Goal: Information Seeking & Learning: Find specific fact

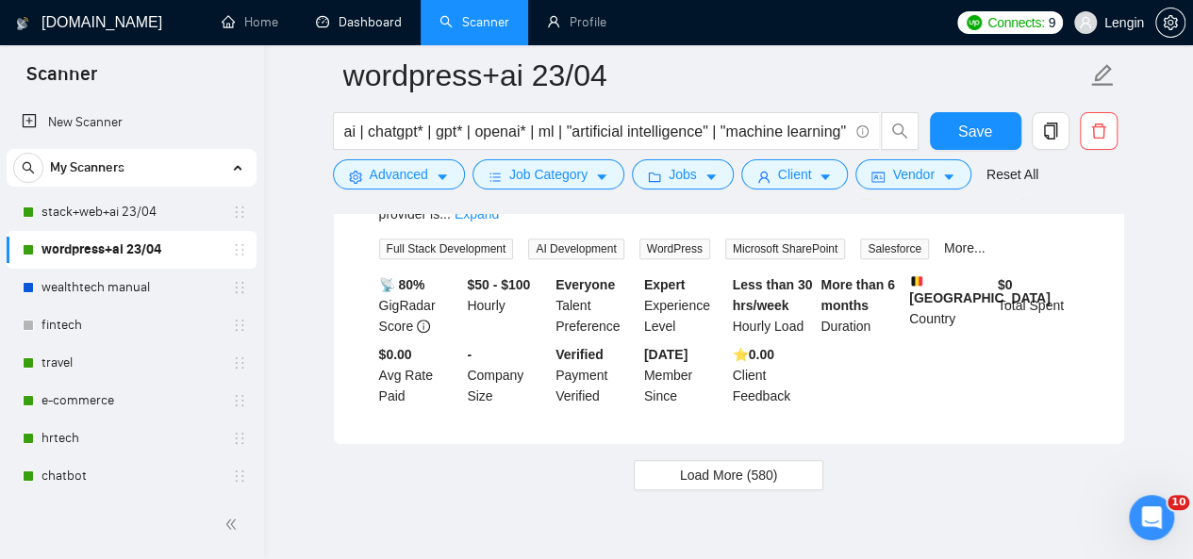
click at [366, 29] on link "Dashboard" at bounding box center [359, 22] width 86 height 16
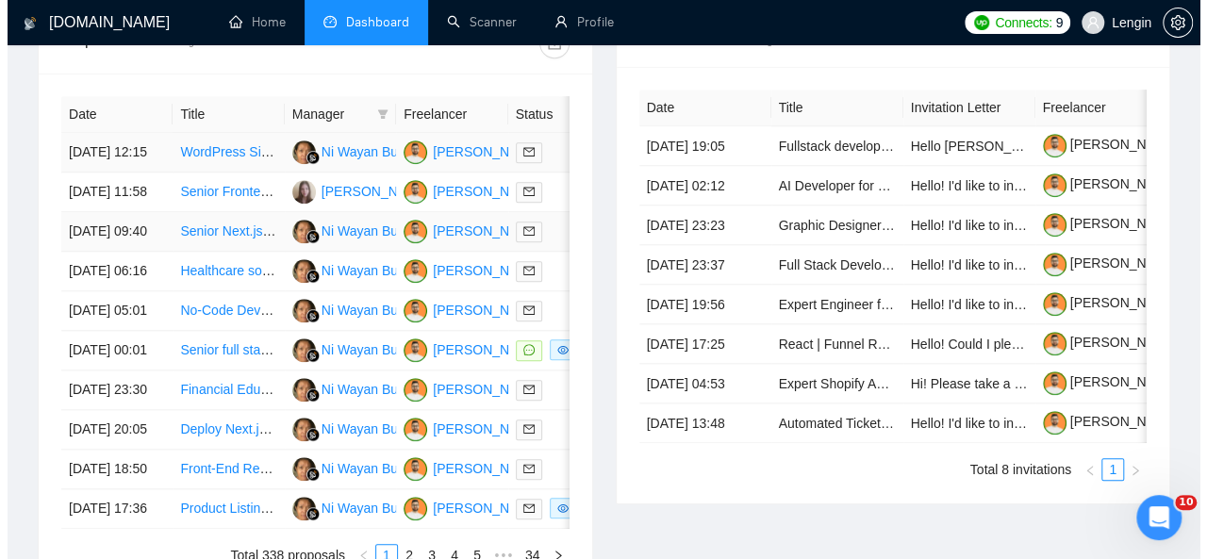
scroll to position [788, 0]
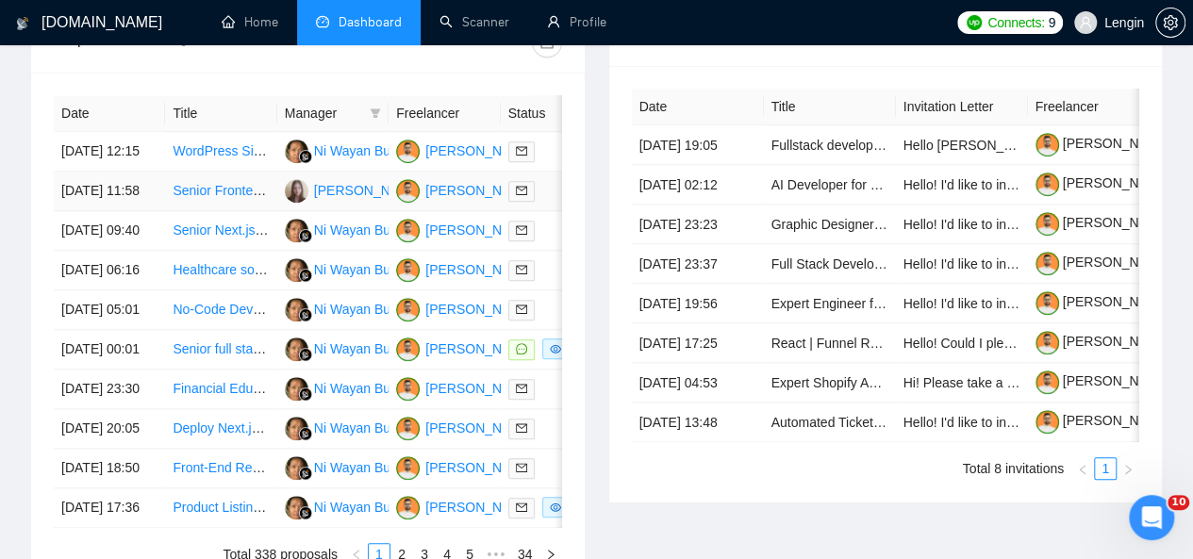
click at [228, 208] on td "Senior Frontend Developer with Web Master Background" at bounding box center [220, 192] width 111 height 40
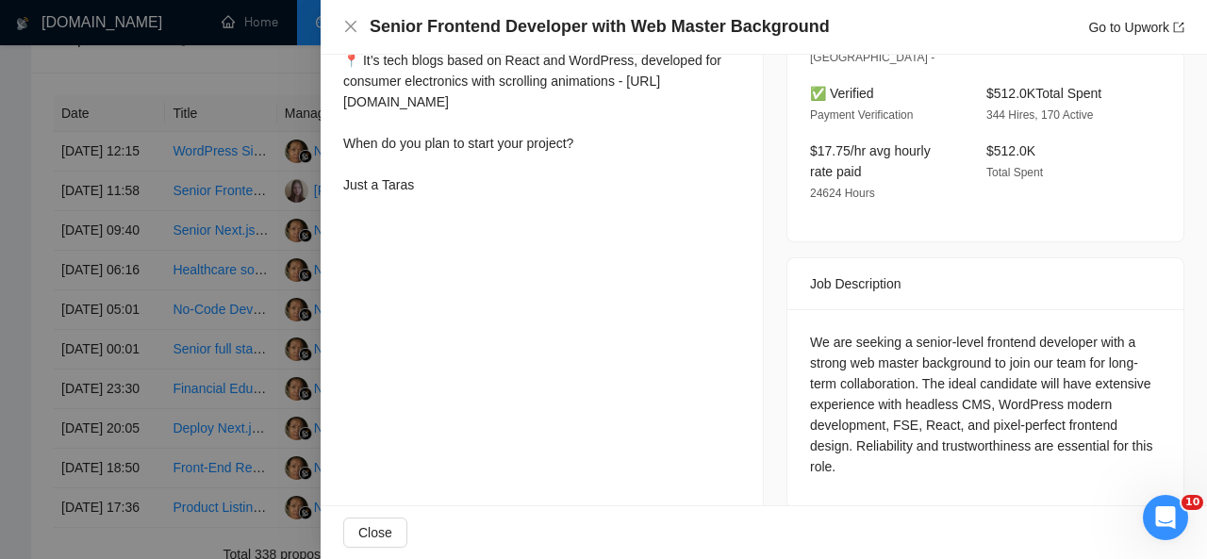
scroll to position [566, 0]
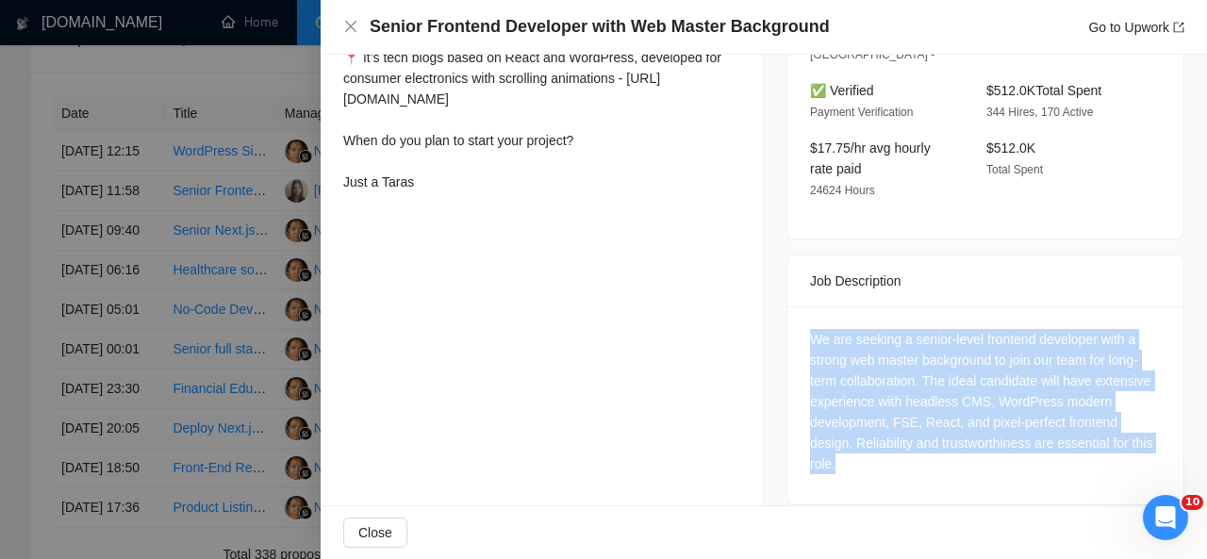
drag, startPoint x: 853, startPoint y: 445, endPoint x: 802, endPoint y: 316, distance: 138.9
click at [810, 329] on div "We are seeking a senior-level frontend developer with a strong web master backg…" at bounding box center [985, 401] width 351 height 145
copy div "We are seeking a senior-level frontend developer with a strong web master backg…"
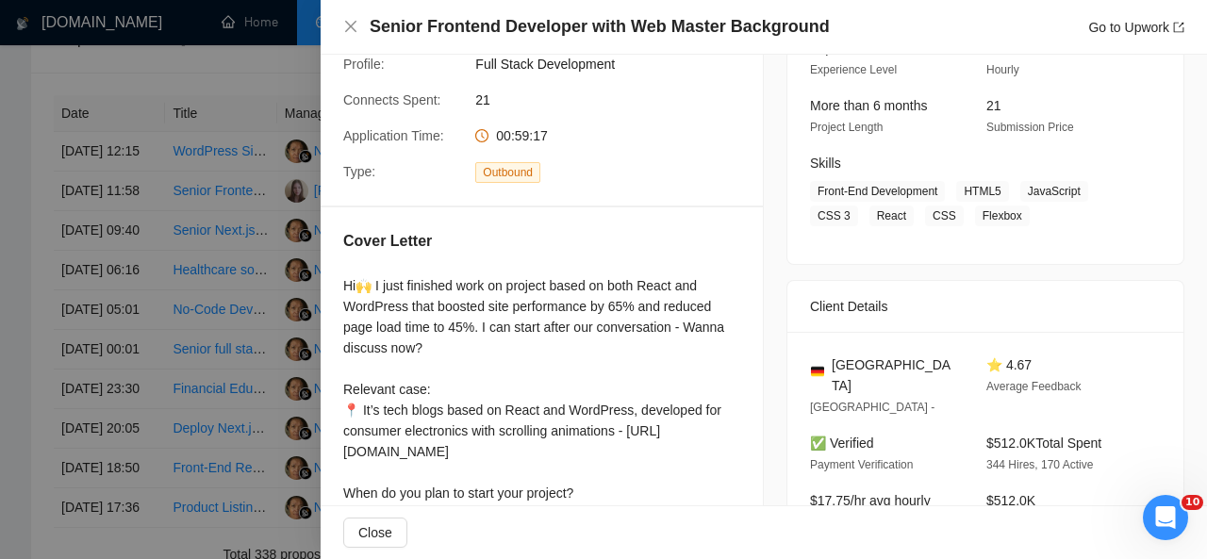
scroll to position [212, 0]
drag, startPoint x: 893, startPoint y: 365, endPoint x: 827, endPoint y: 357, distance: 66.6
click at [827, 357] on div "[GEOGRAPHIC_DATA]" at bounding box center [883, 376] width 146 height 41
copy span "[GEOGRAPHIC_DATA]"
drag, startPoint x: 956, startPoint y: 191, endPoint x: 1010, endPoint y: 220, distance: 61.2
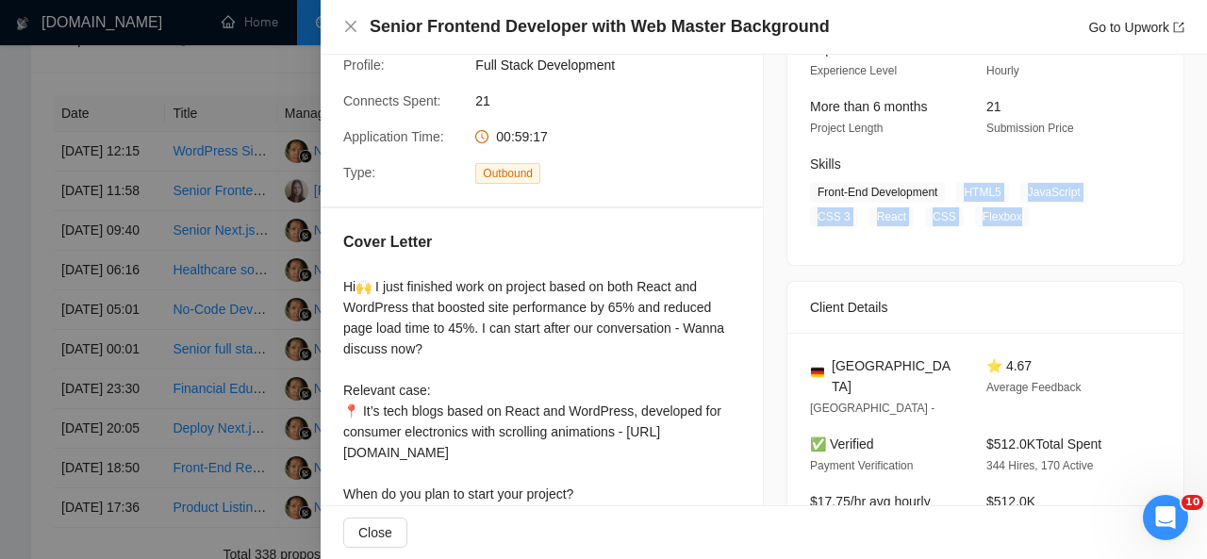
click at [1010, 220] on span "Front-End Development HTML5 JavaScript CSS 3 React CSS Flexbox" at bounding box center [971, 204] width 323 height 45
copy span "HTML5 JavaScript CSS 3 React CSS Flexbox"
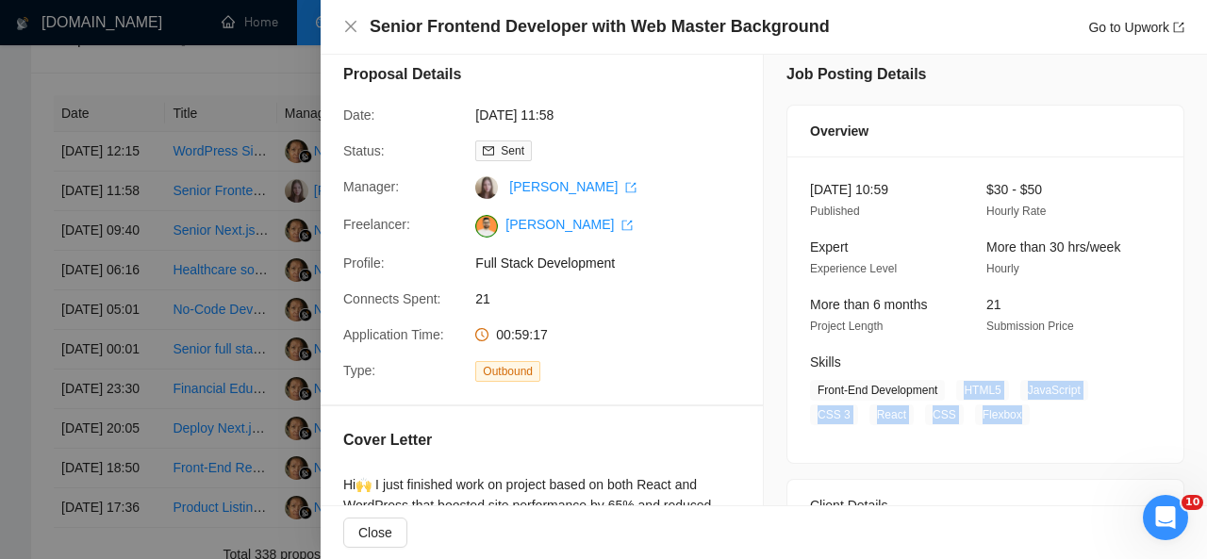
scroll to position [0, 0]
